Goal: Task Accomplishment & Management: Manage account settings

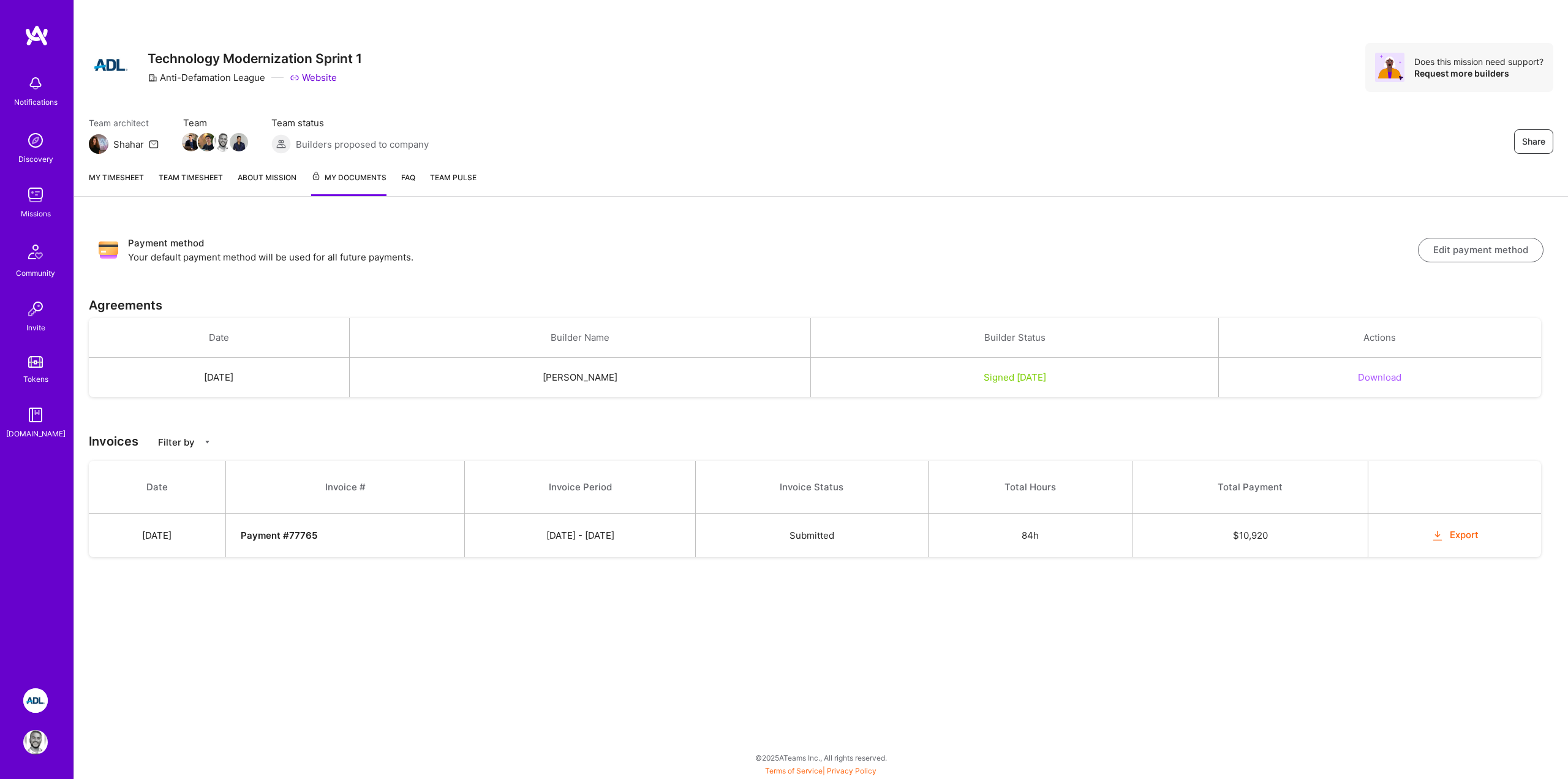
scroll to position [6, 0]
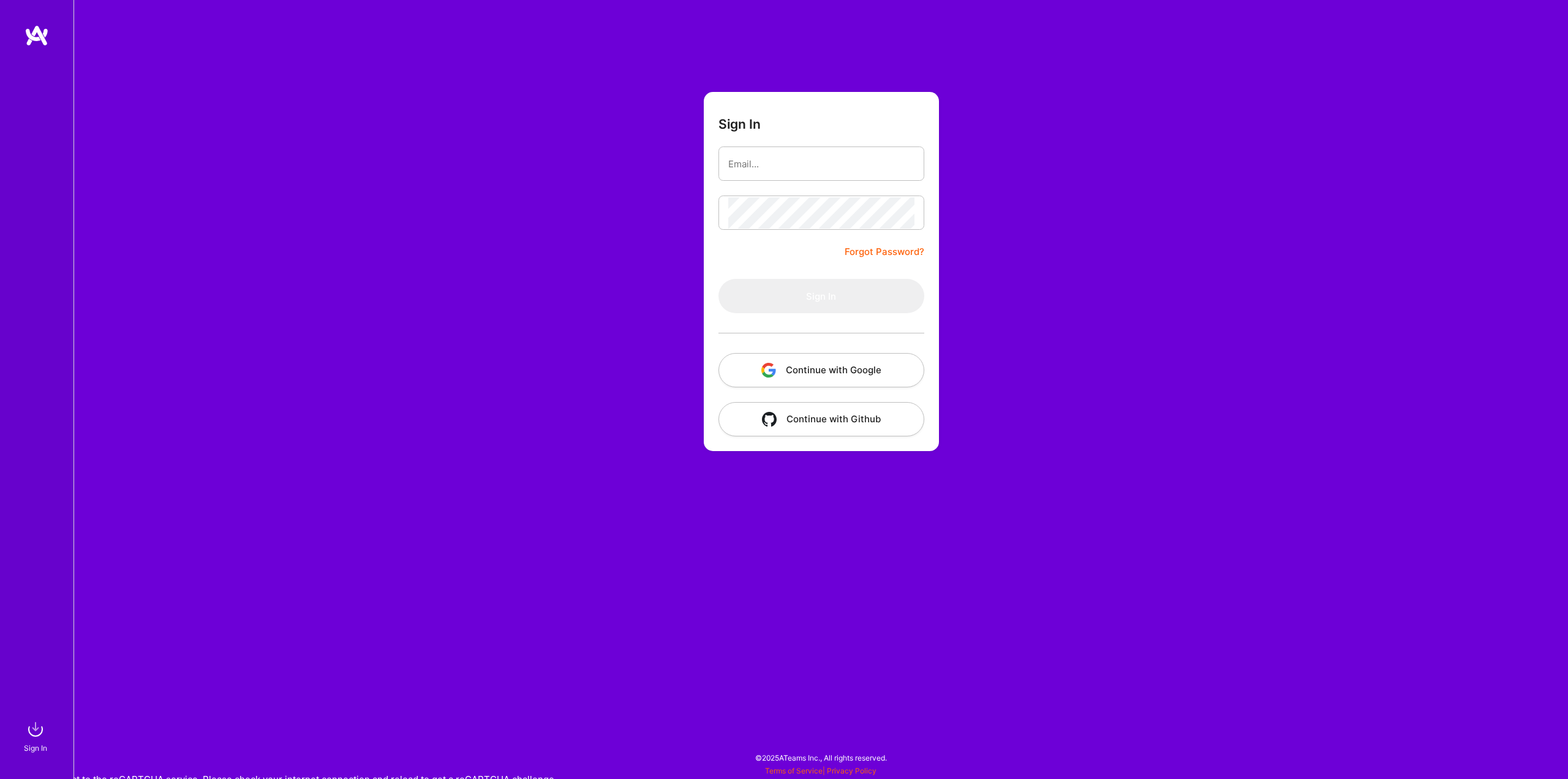
click at [787, 354] on button "Continue with Google" at bounding box center [822, 370] width 206 height 34
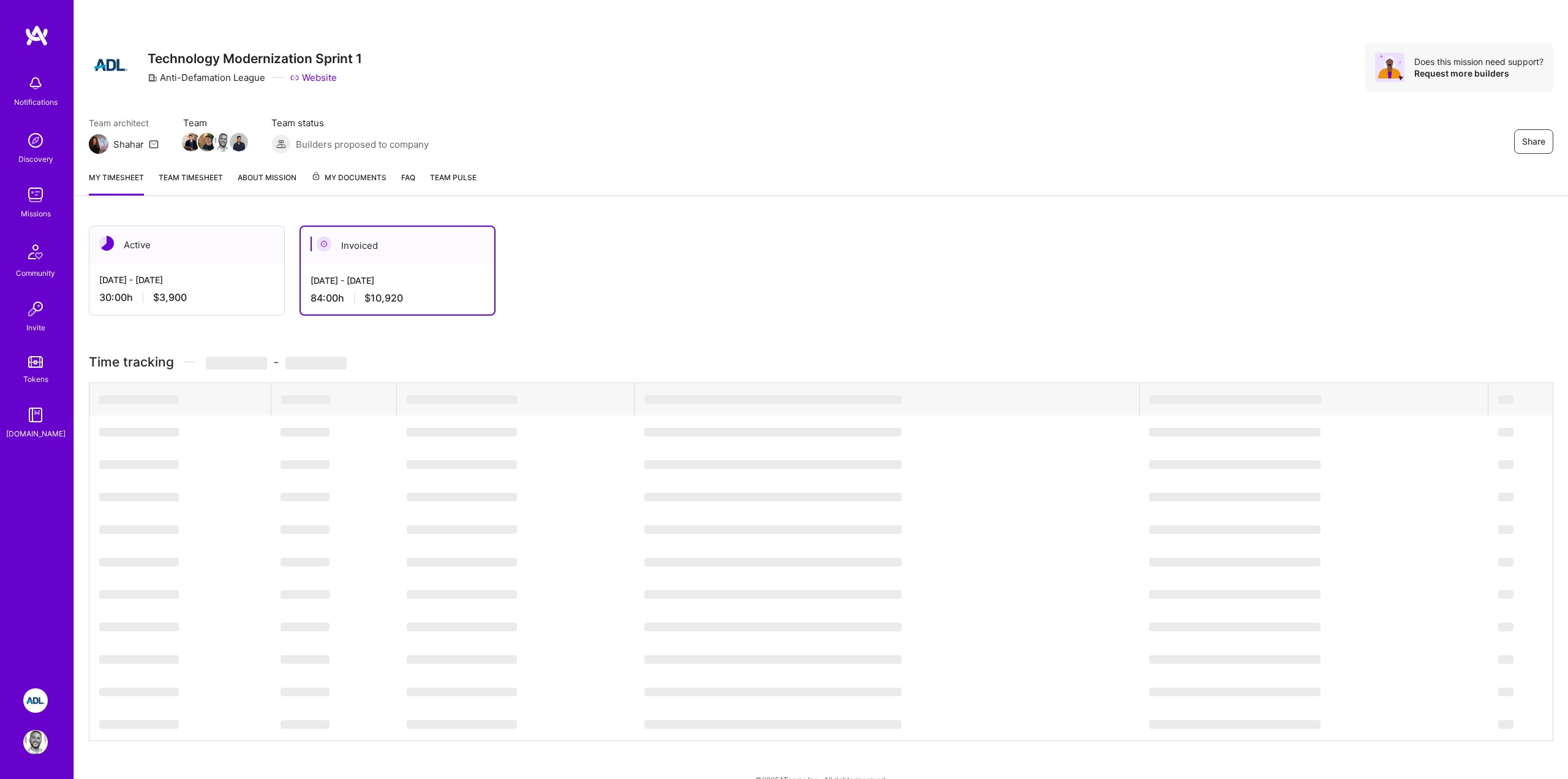
click at [706, 269] on div "Active [DATE] - [DATE] 30:00 h $3,900 Invoiced [DATE] - [DATE] 84:00 h $10,920" at bounding box center [755, 270] width 1333 height 90
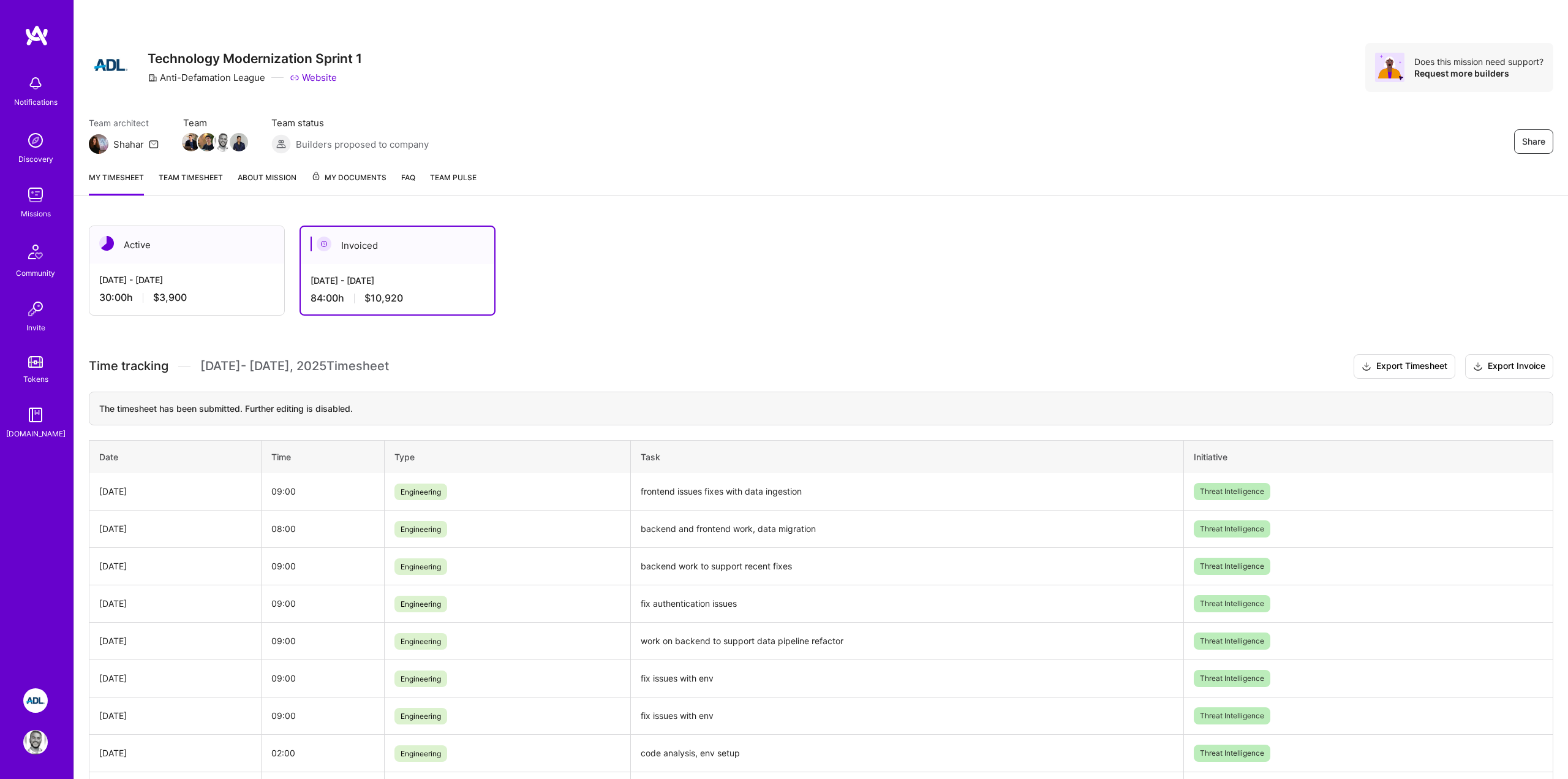
click at [34, 40] on img at bounding box center [36, 35] width 24 height 22
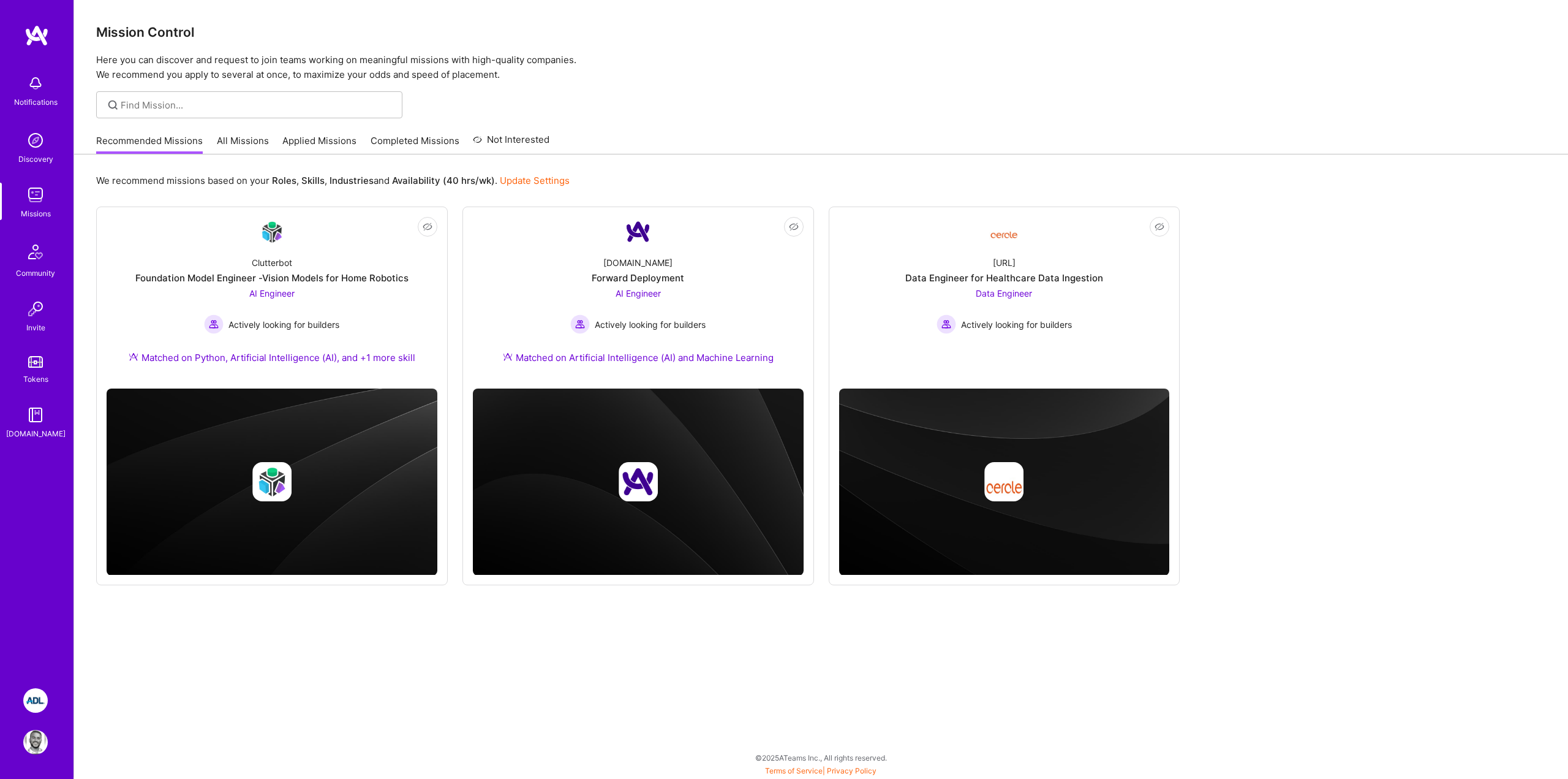
click at [669, 89] on div "Mission Control Here you can discover and request to join teams working on mean…" at bounding box center [821, 390] width 1494 height 779
